Goal: Obtain resource: Obtain resource

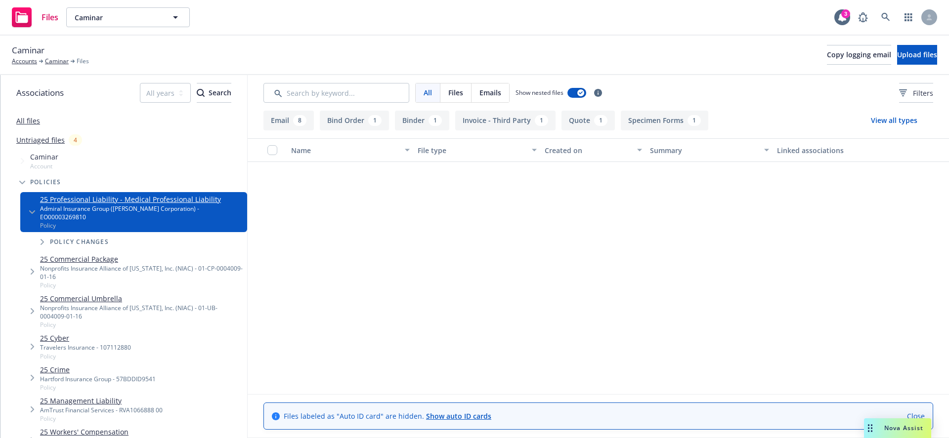
scroll to position [336, 0]
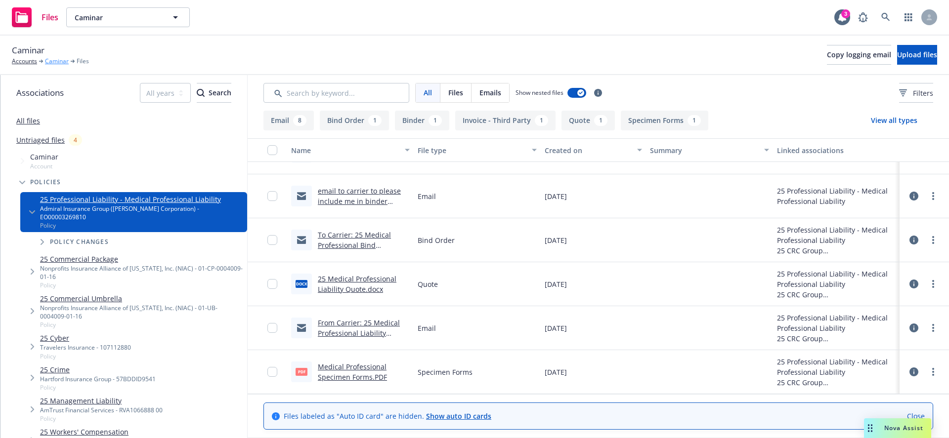
click at [51, 62] on link "Caminar" at bounding box center [57, 61] width 24 height 9
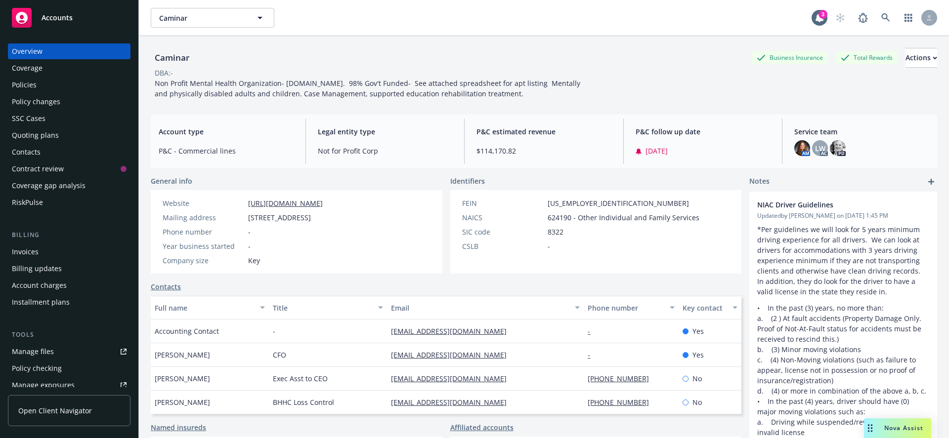
click at [292, 58] on div "Caminar Business Insurance Total Rewards Actions" at bounding box center [544, 58] width 786 height 20
click at [66, 352] on link "Manage files" at bounding box center [69, 352] width 123 height 16
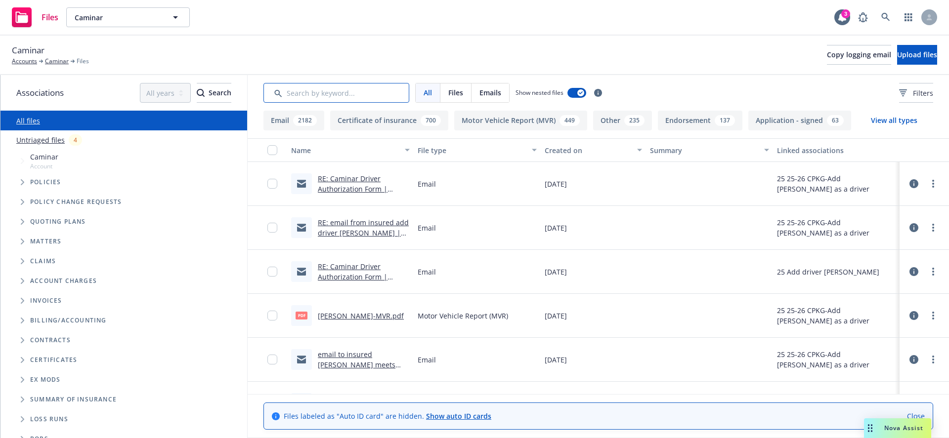
click at [314, 90] on input "Search by keyword..." at bounding box center [336, 93] width 146 height 20
paste input "medical professional specimen forms.pdf"
type input "medical professional specimen forms.pdf"
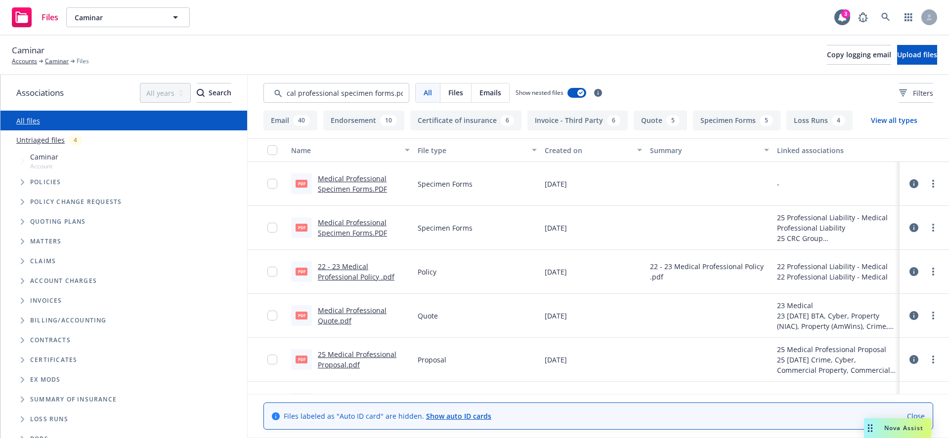
click at [365, 184] on link "Medical Professional Specimen Forms.PDF" at bounding box center [352, 184] width 69 height 20
click at [909, 185] on icon at bounding box center [913, 183] width 9 height 9
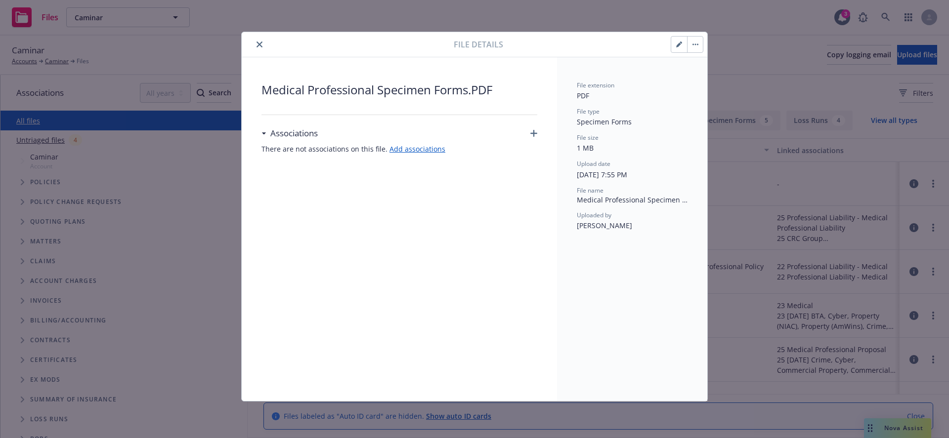
click at [261, 45] on icon "close" at bounding box center [259, 45] width 6 height 6
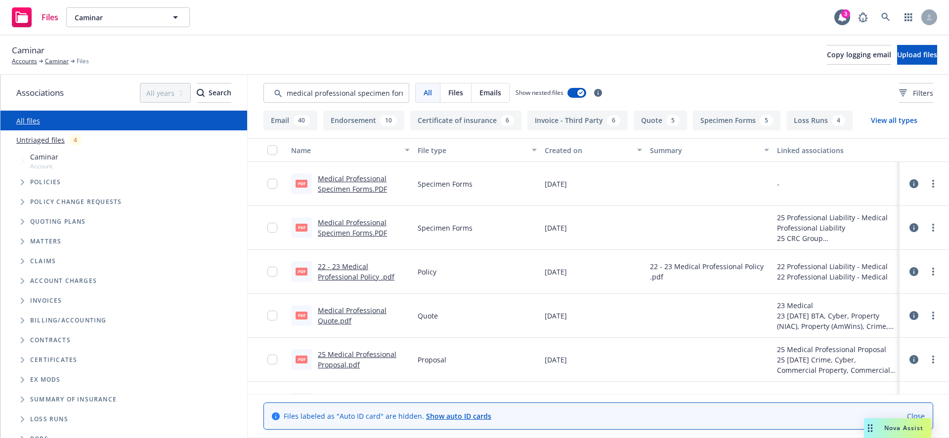
click at [909, 230] on icon at bounding box center [913, 227] width 9 height 9
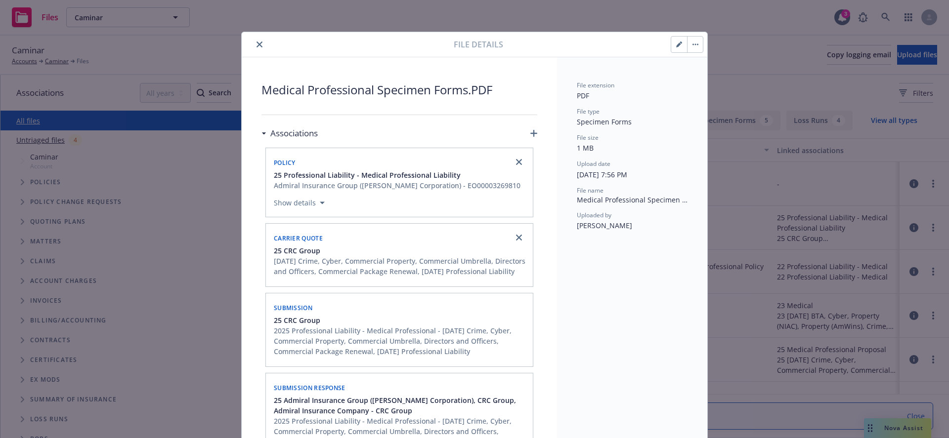
click at [582, 149] on span "1 MB" at bounding box center [585, 147] width 17 height 9
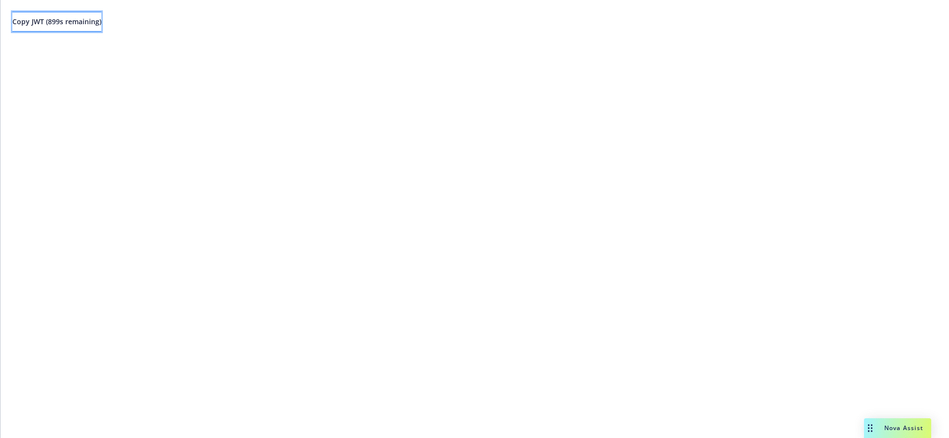
click at [79, 26] on span "Copy JWT ( 899 s remaining)" at bounding box center [56, 21] width 89 height 9
click at [82, 22] on span "Copy JWT ( 0 s remaining)" at bounding box center [52, 21] width 81 height 9
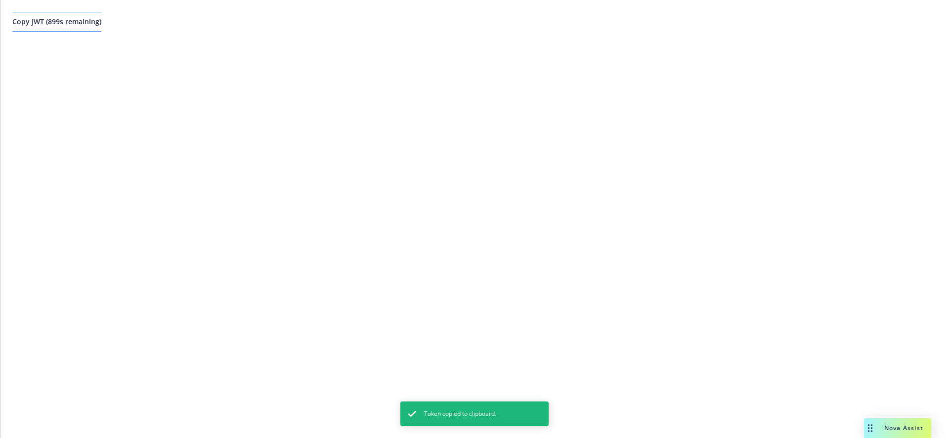
click at [95, 28] on button "Copy JWT ( 899 s remaining)" at bounding box center [56, 22] width 89 height 20
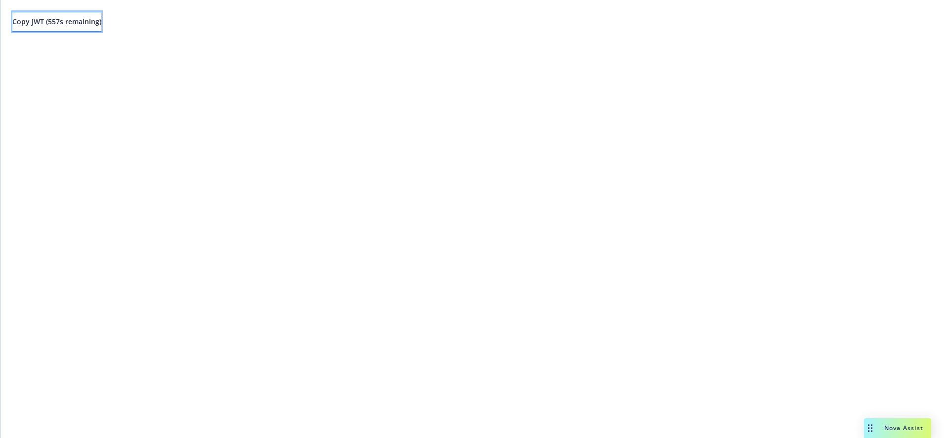
click at [93, 23] on span "Copy JWT ( 557 s remaining)" at bounding box center [56, 21] width 89 height 9
click at [75, 25] on span "Copy JWT ( 899 s remaining)" at bounding box center [56, 21] width 89 height 9
click at [84, 19] on span "Copy JWT ( 898 s remaining)" at bounding box center [56, 21] width 89 height 9
